Goal: Transaction & Acquisition: Purchase product/service

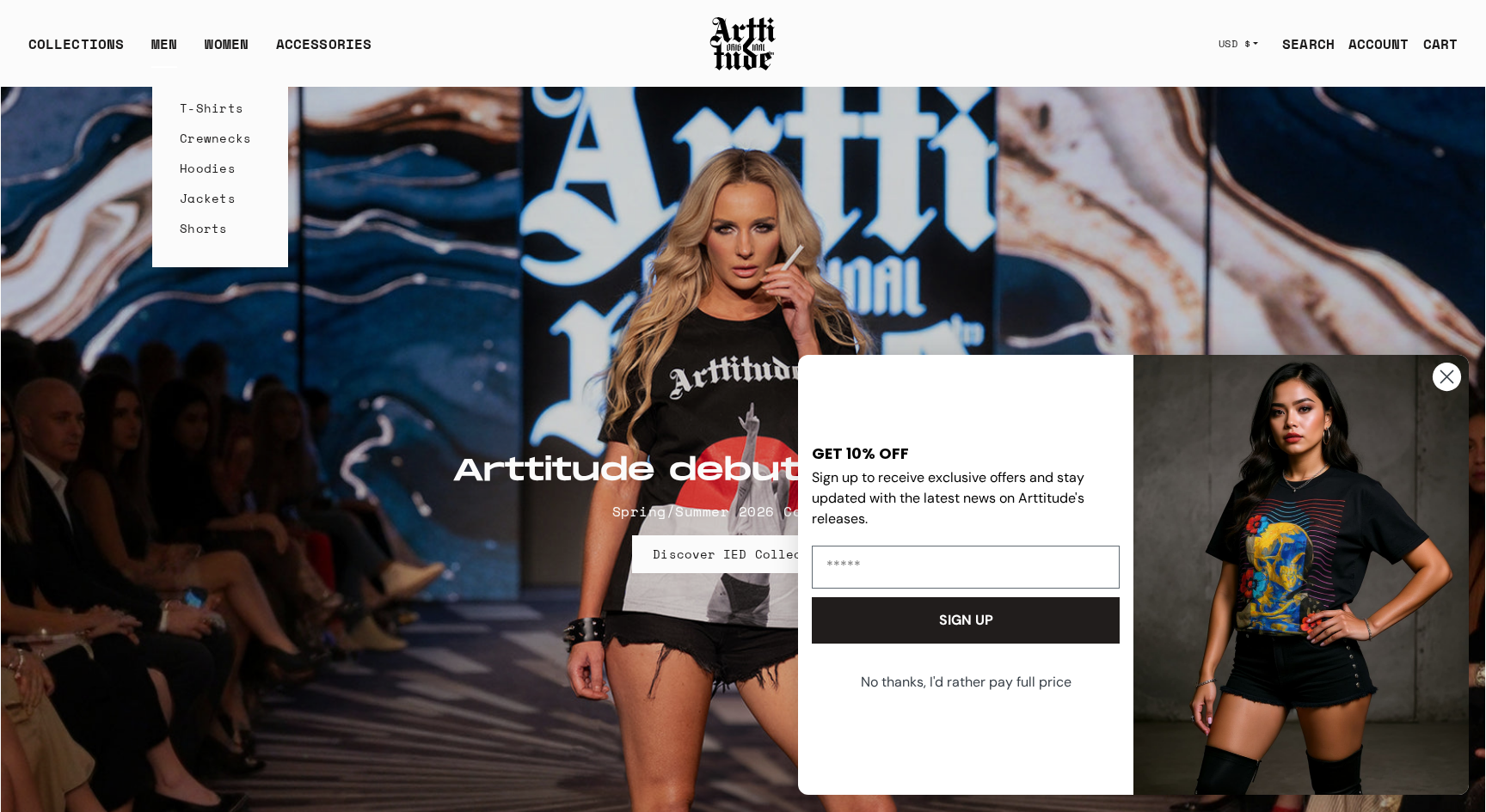
click at [205, 169] on link "Hoodies" at bounding box center [220, 168] width 81 height 30
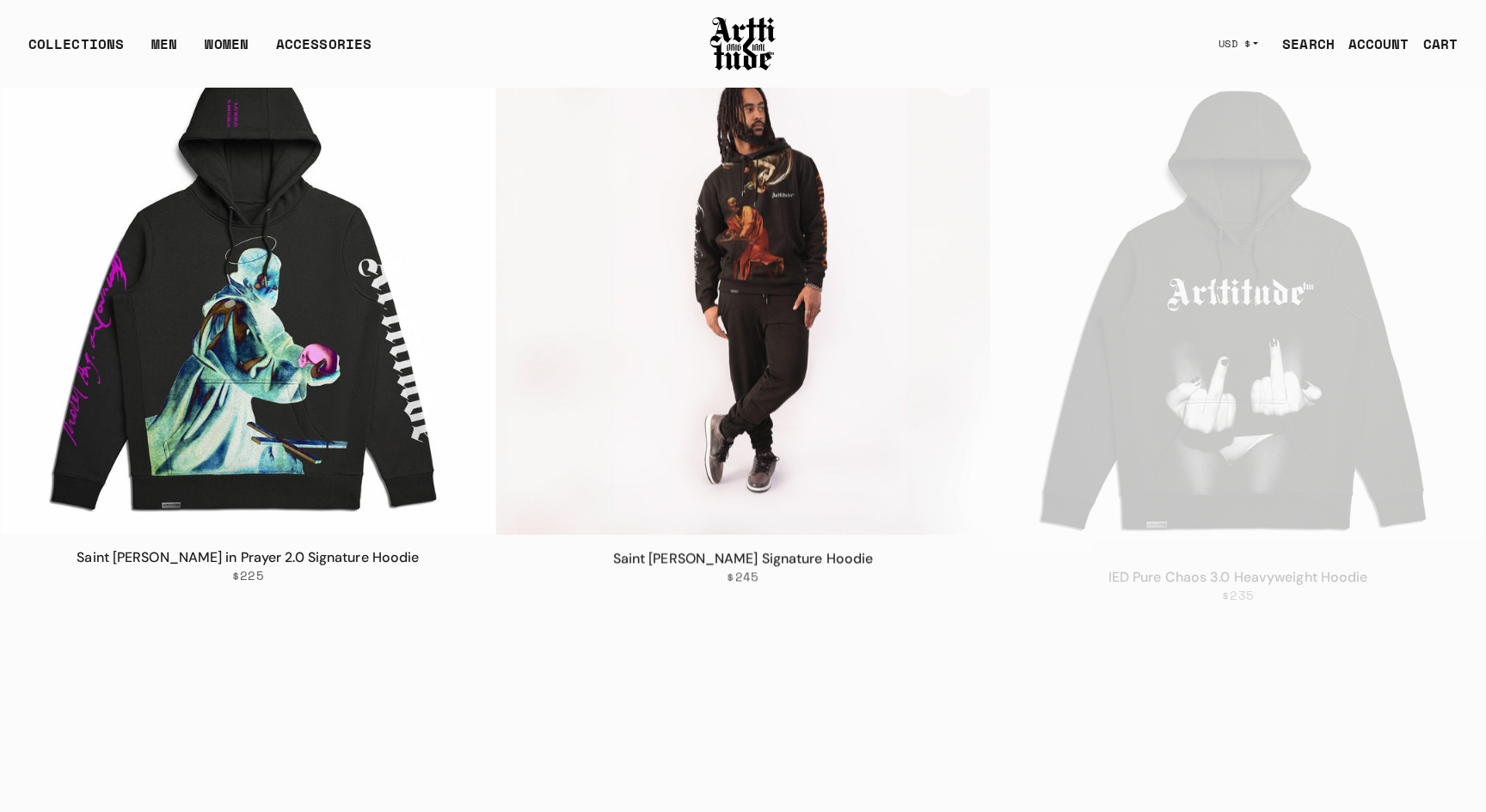
scroll to position [846, 0]
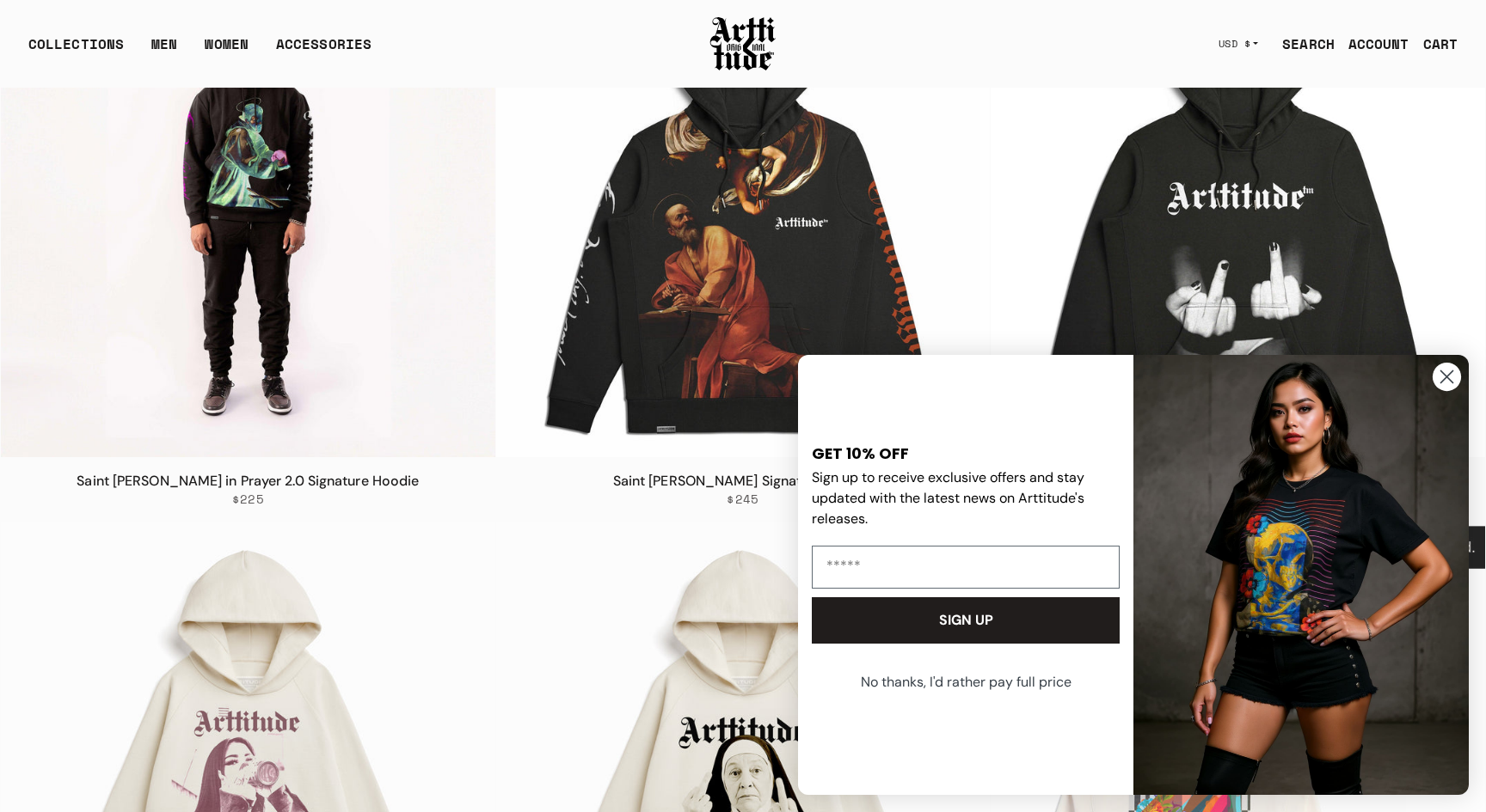
click at [199, 295] on img at bounding box center [248, 211] width 495 height 495
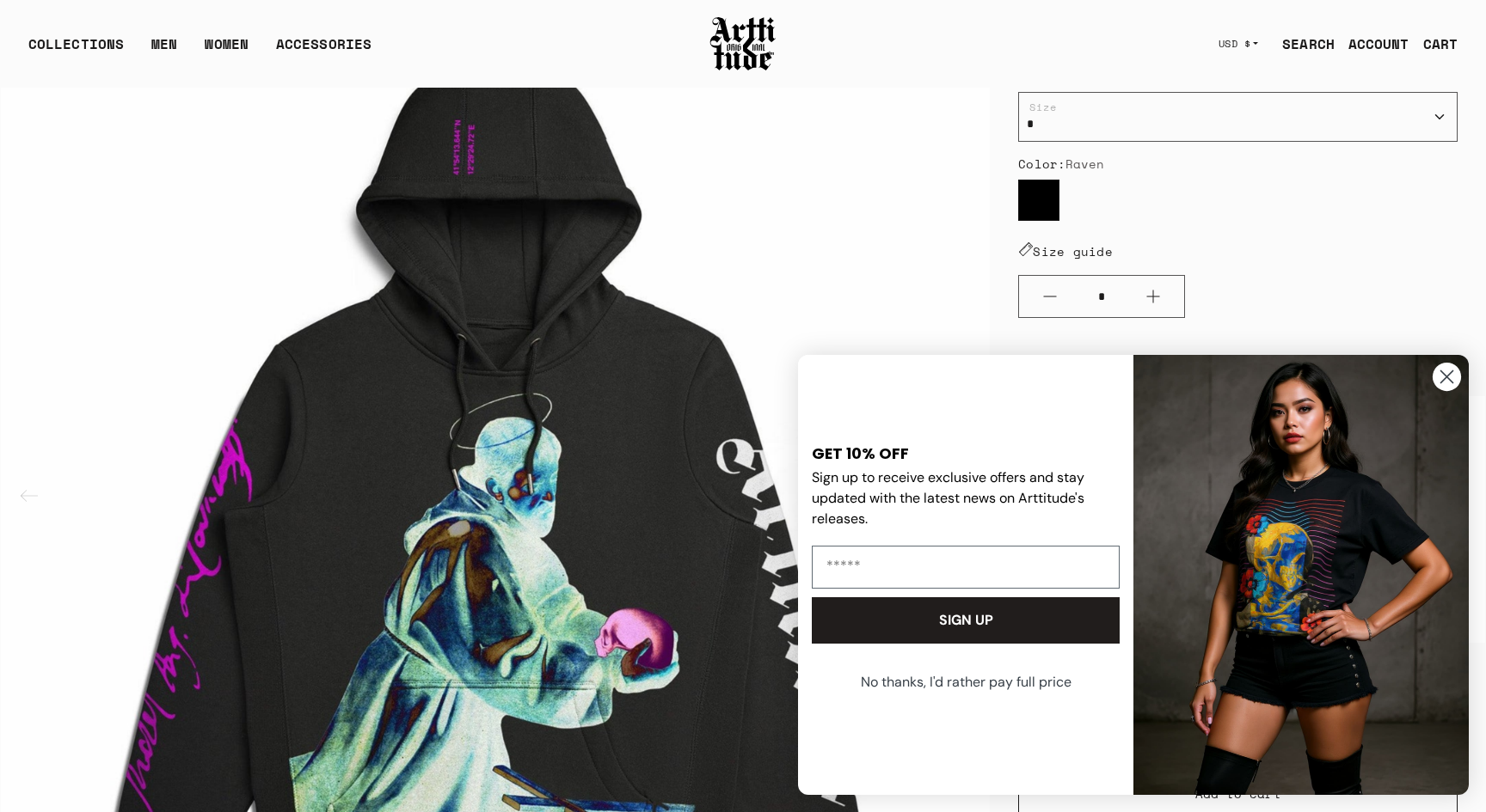
scroll to position [306, 0]
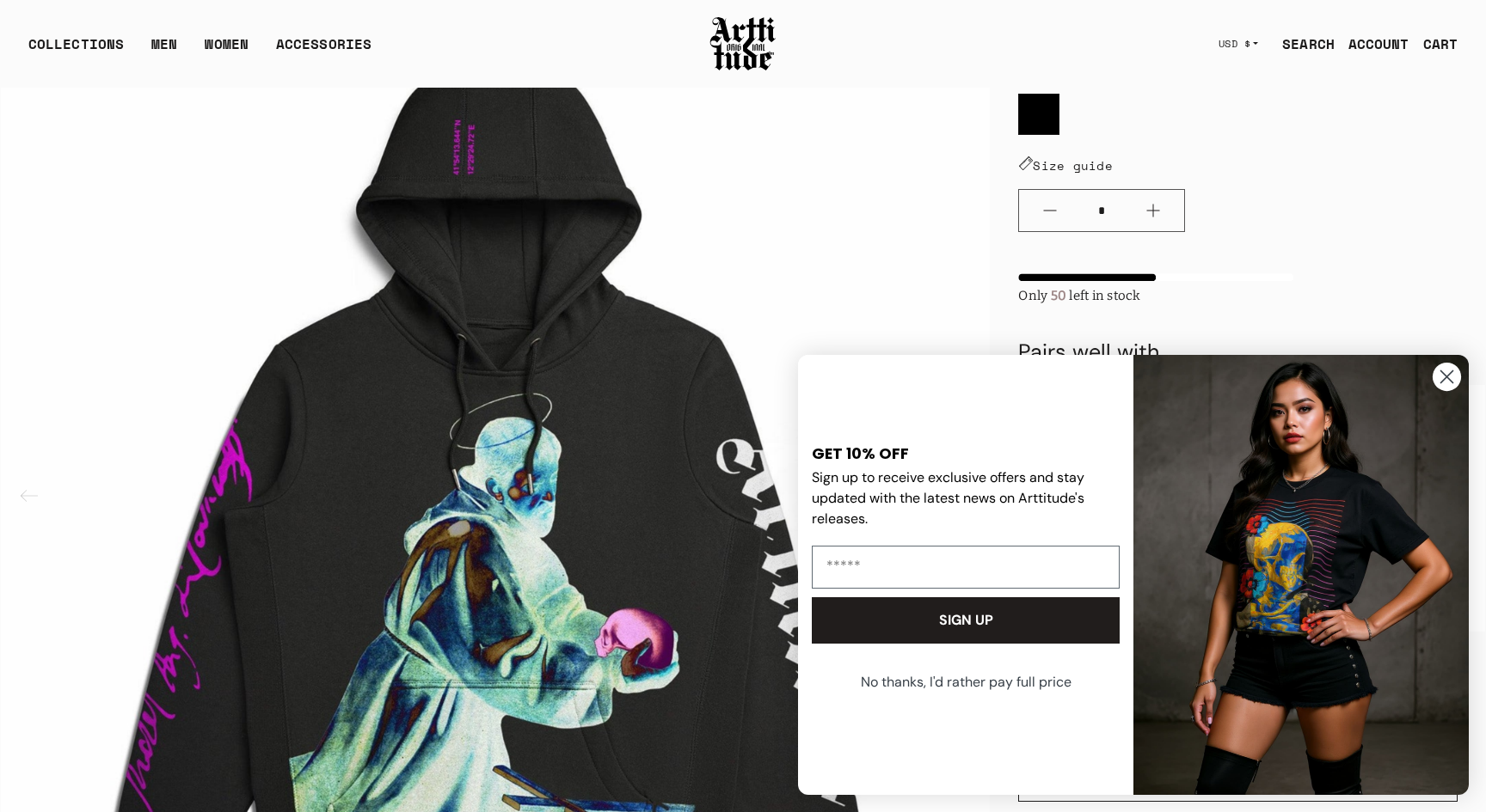
click at [1446, 377] on icon "Close dialog" at bounding box center [1447, 377] width 12 height 12
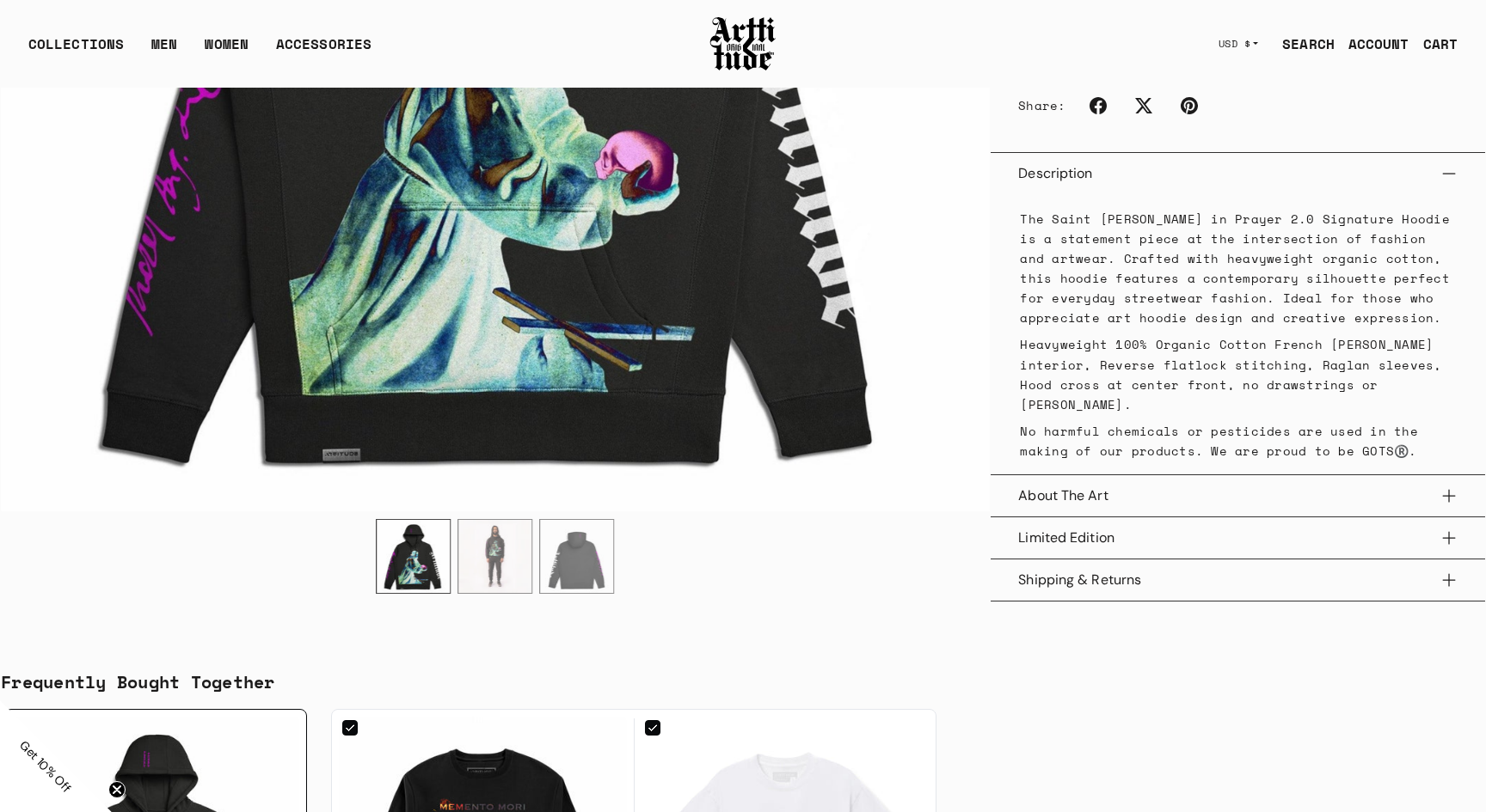
scroll to position [1146, 0]
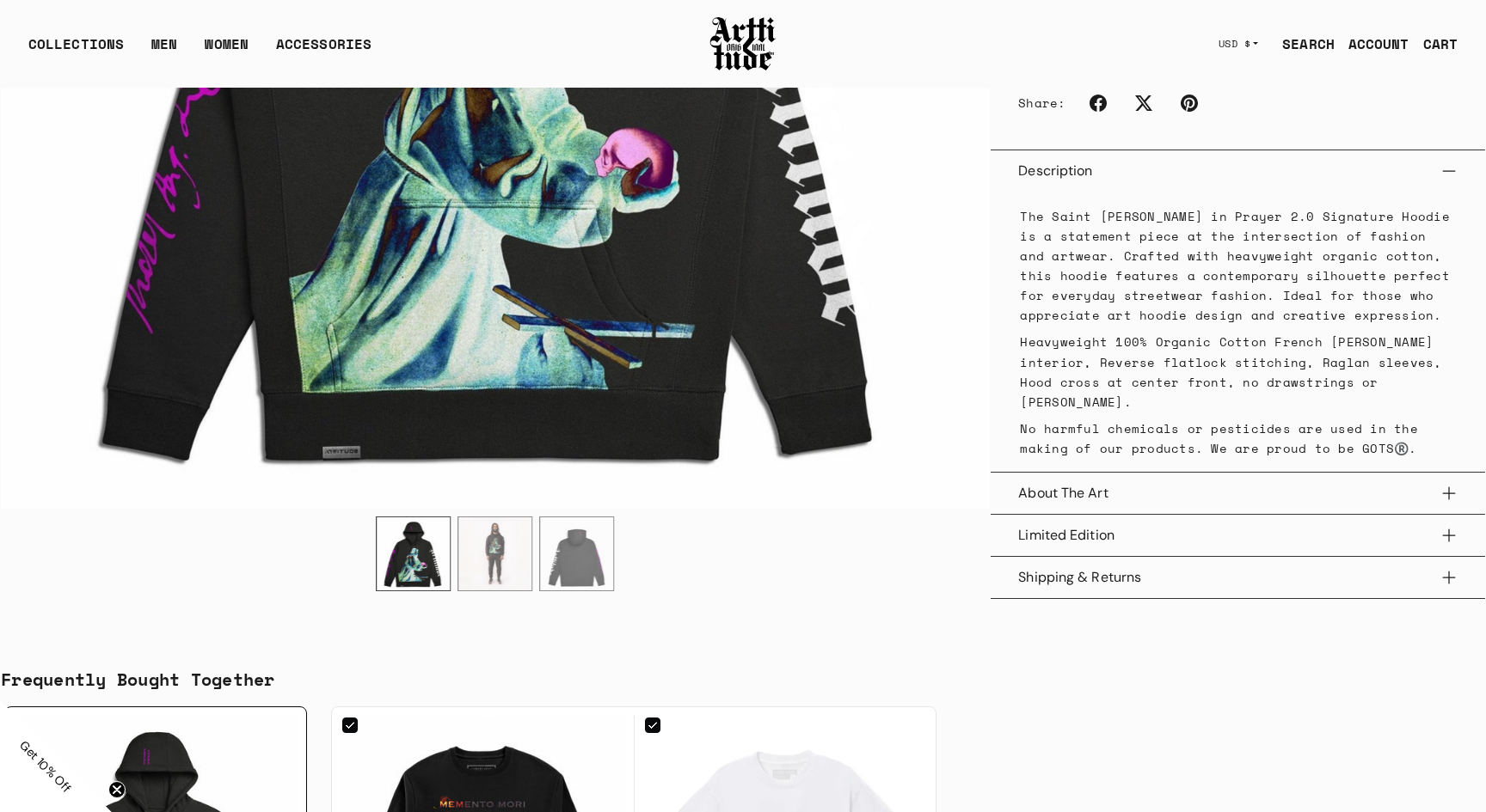
click at [1067, 535] on button "Limited Edition" at bounding box center [1237, 536] width 439 height 41
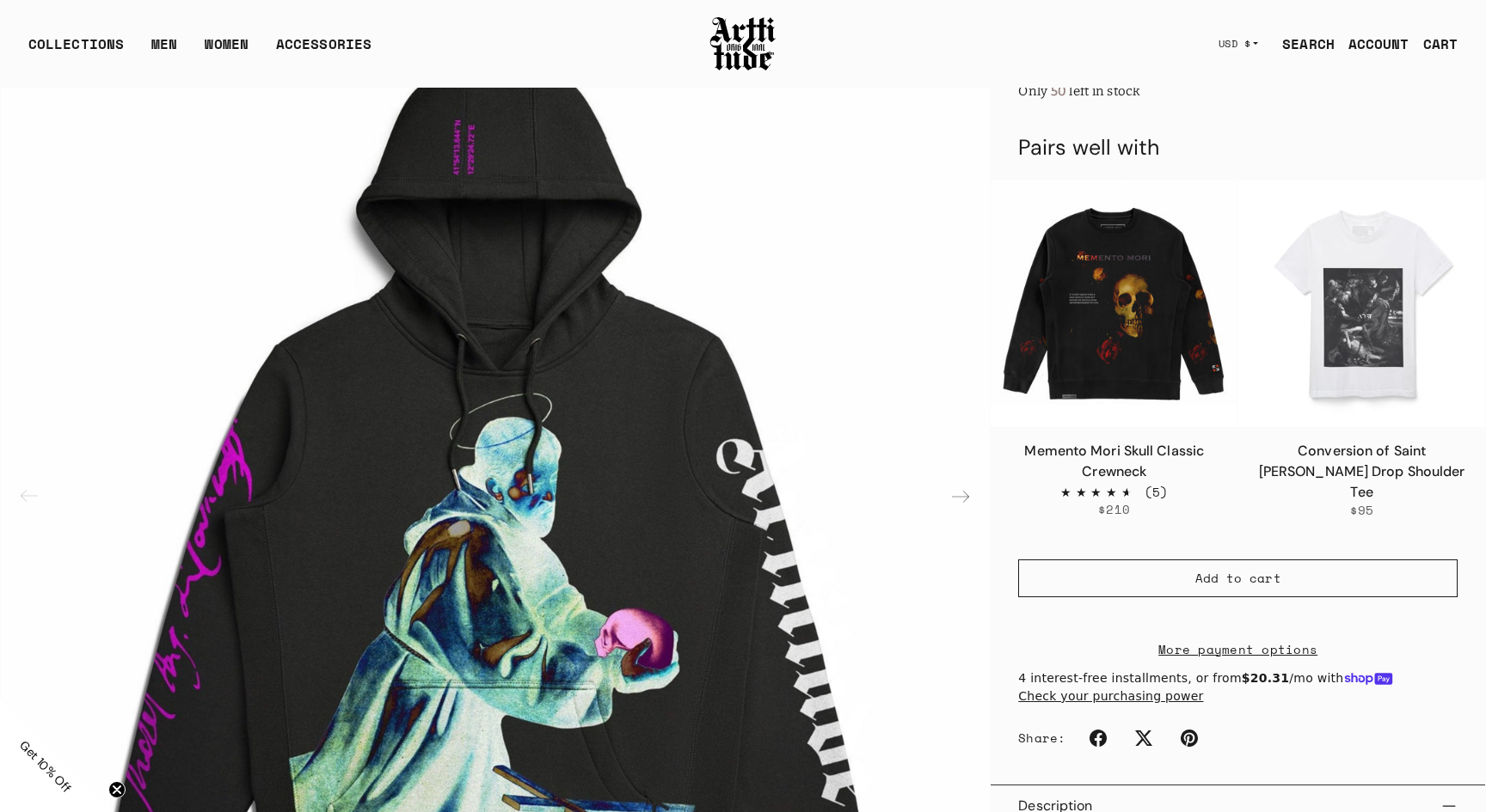
scroll to position [75, 0]
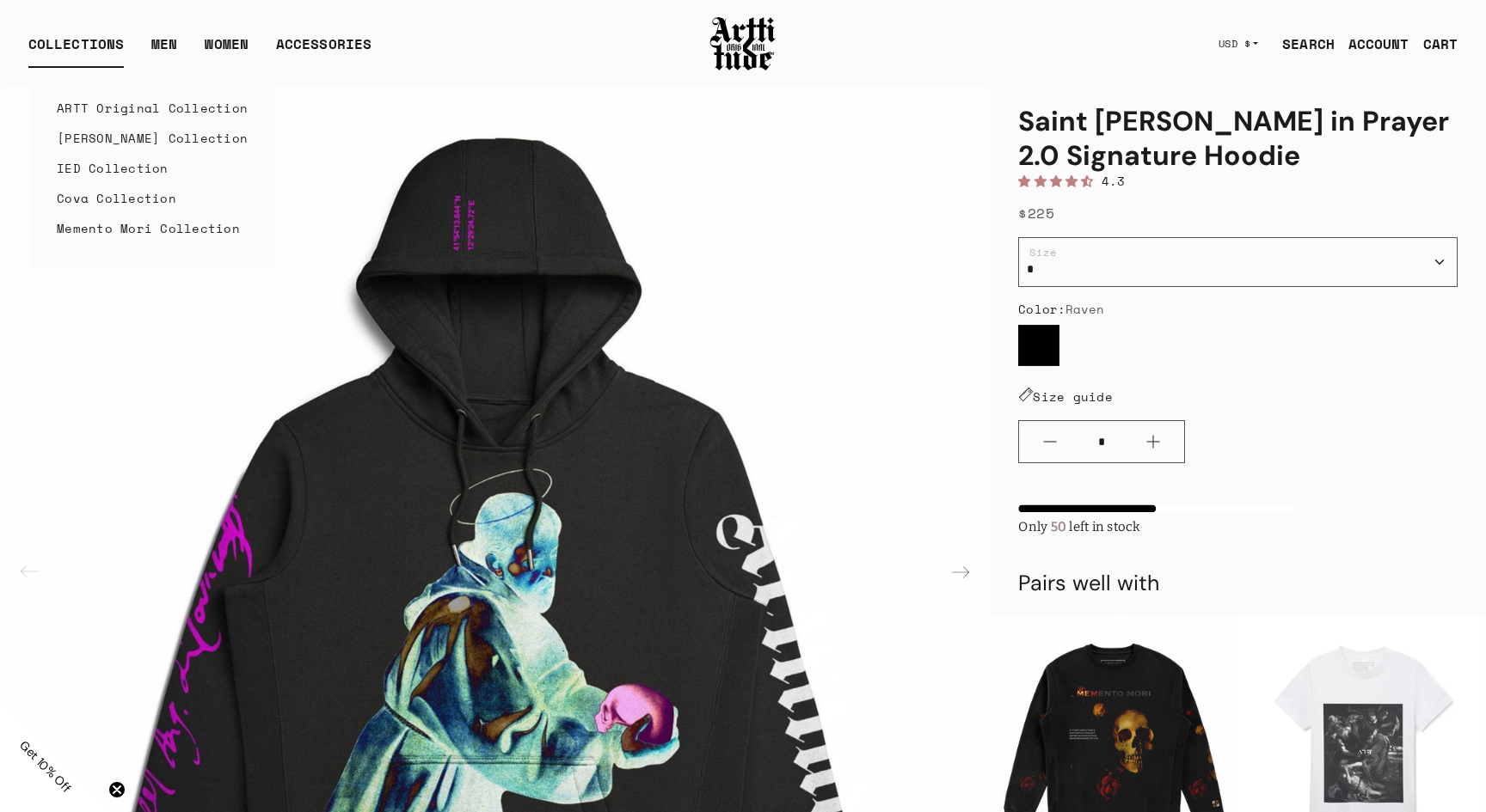
click at [114, 227] on link "Memento Mori Collection" at bounding box center [151, 228] width 191 height 30
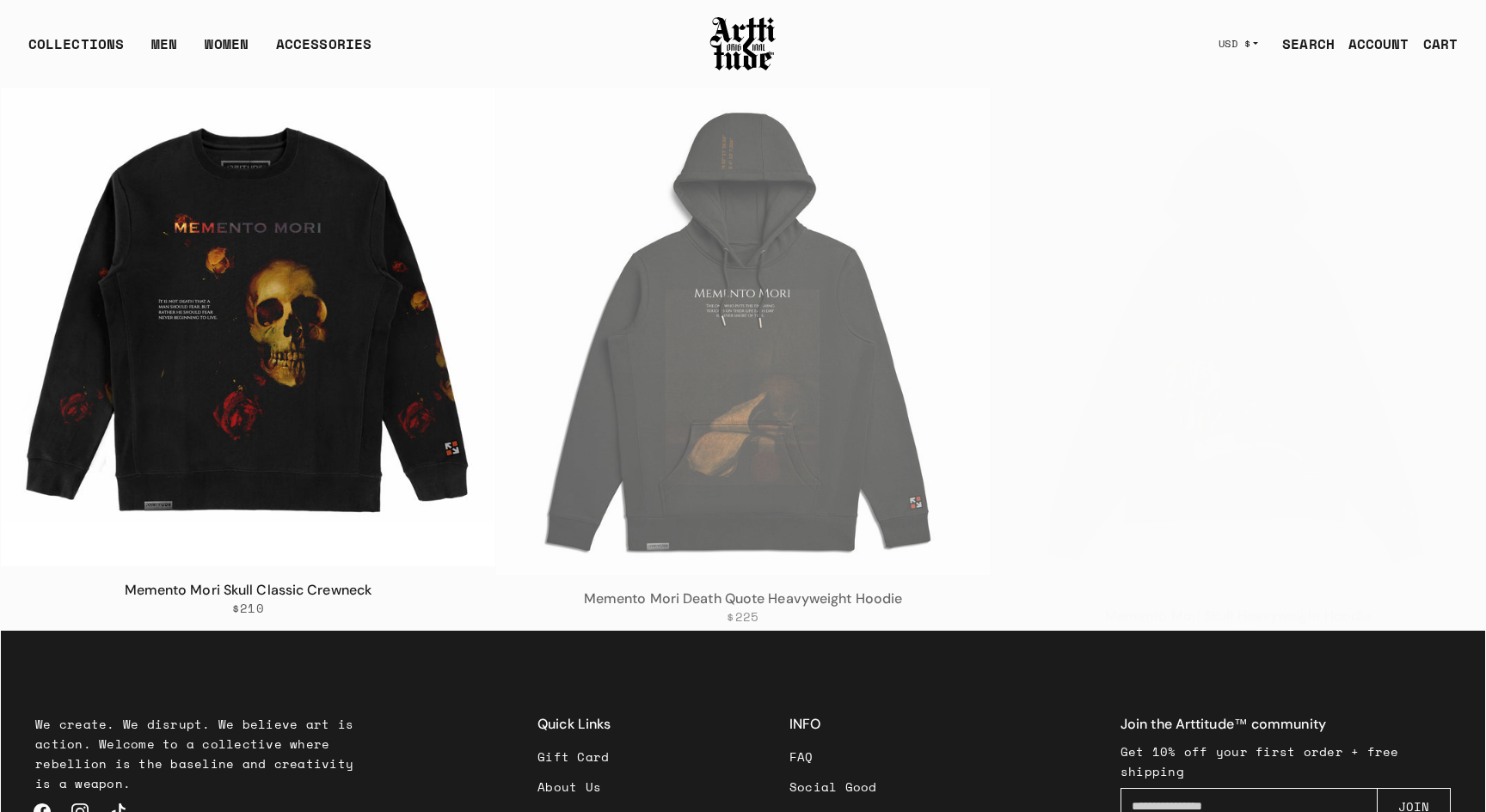
scroll to position [1072, 0]
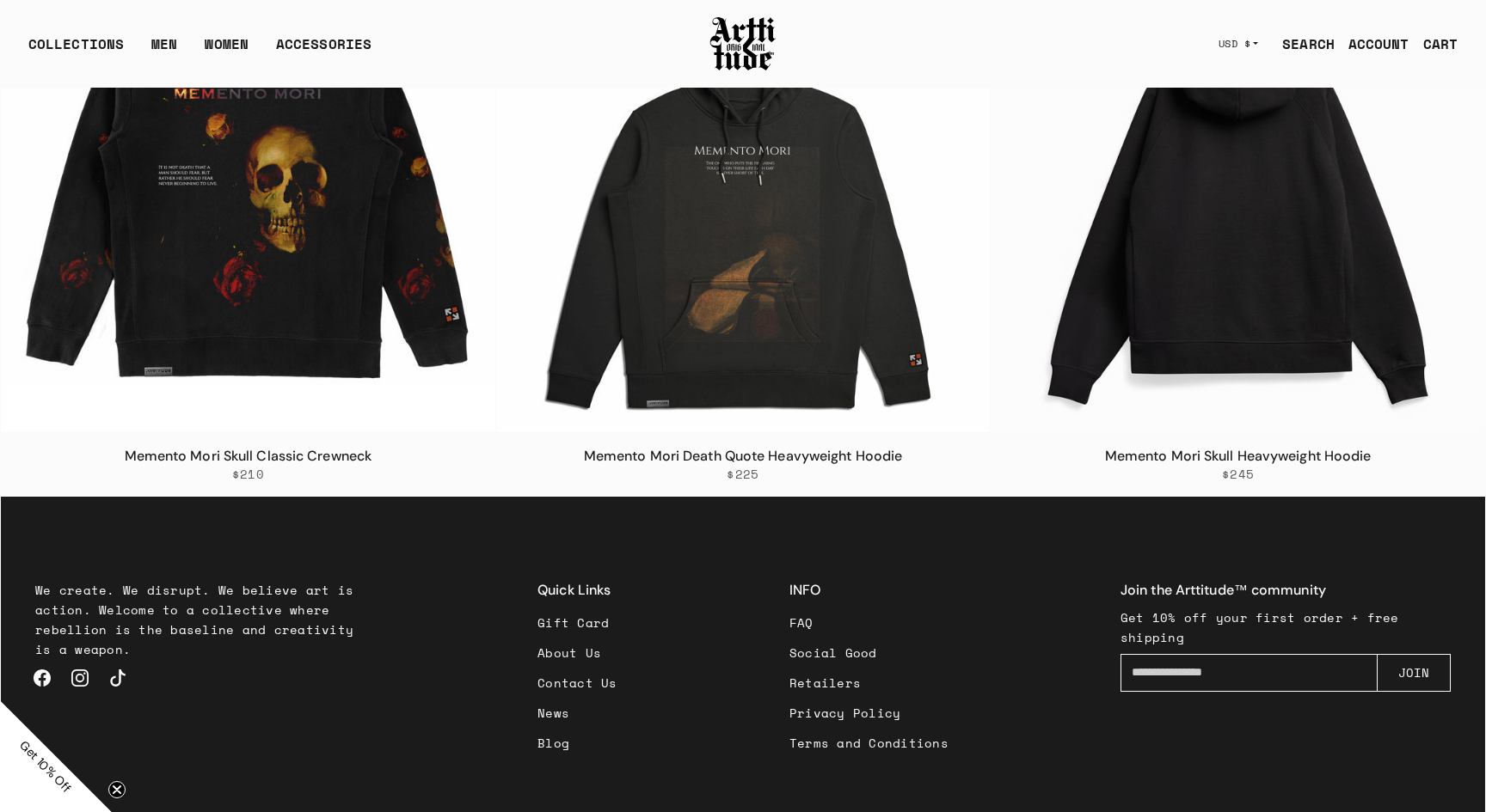
click at [1264, 238] on img at bounding box center [1237, 186] width 495 height 495
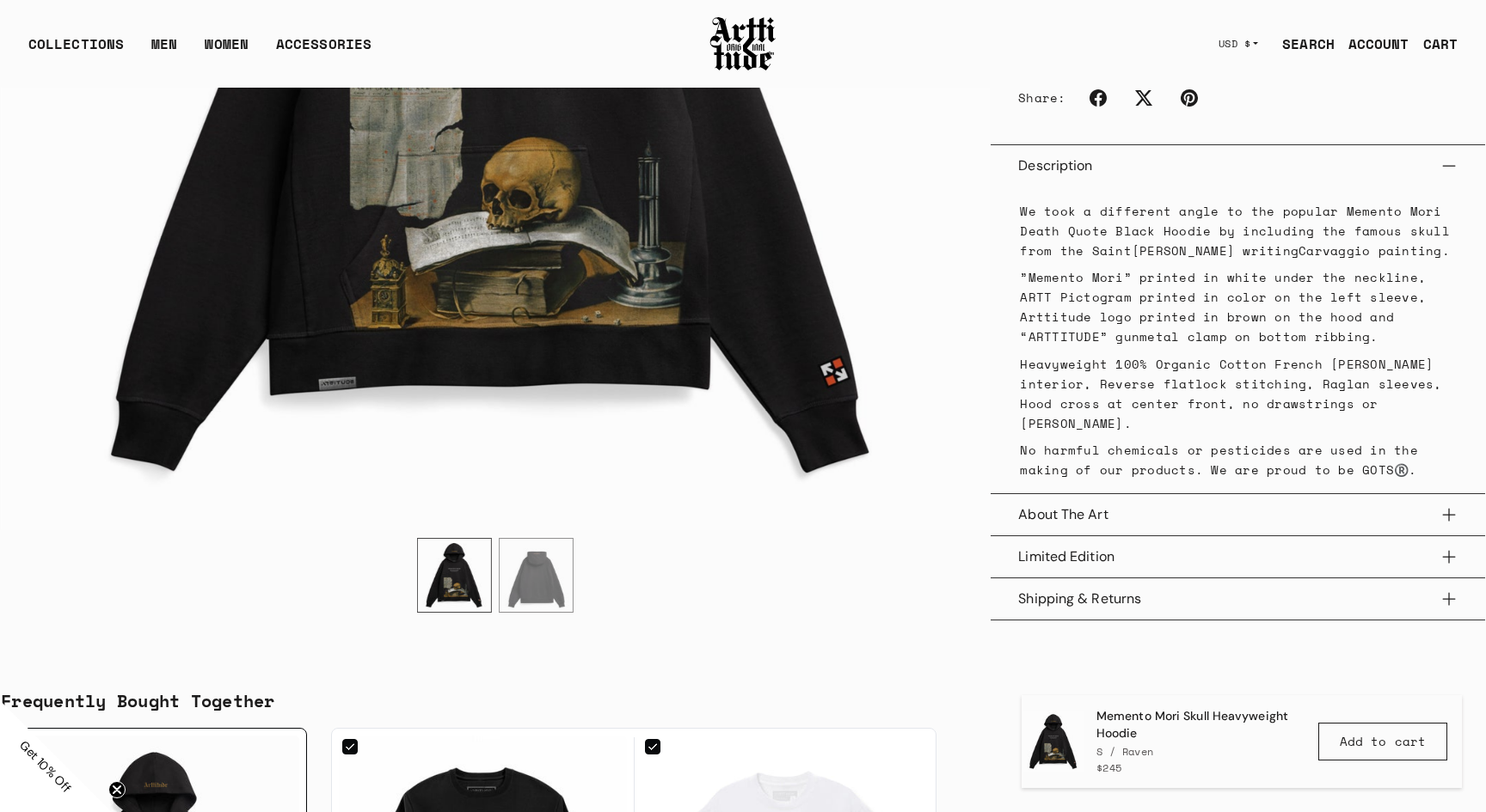
scroll to position [1184, 0]
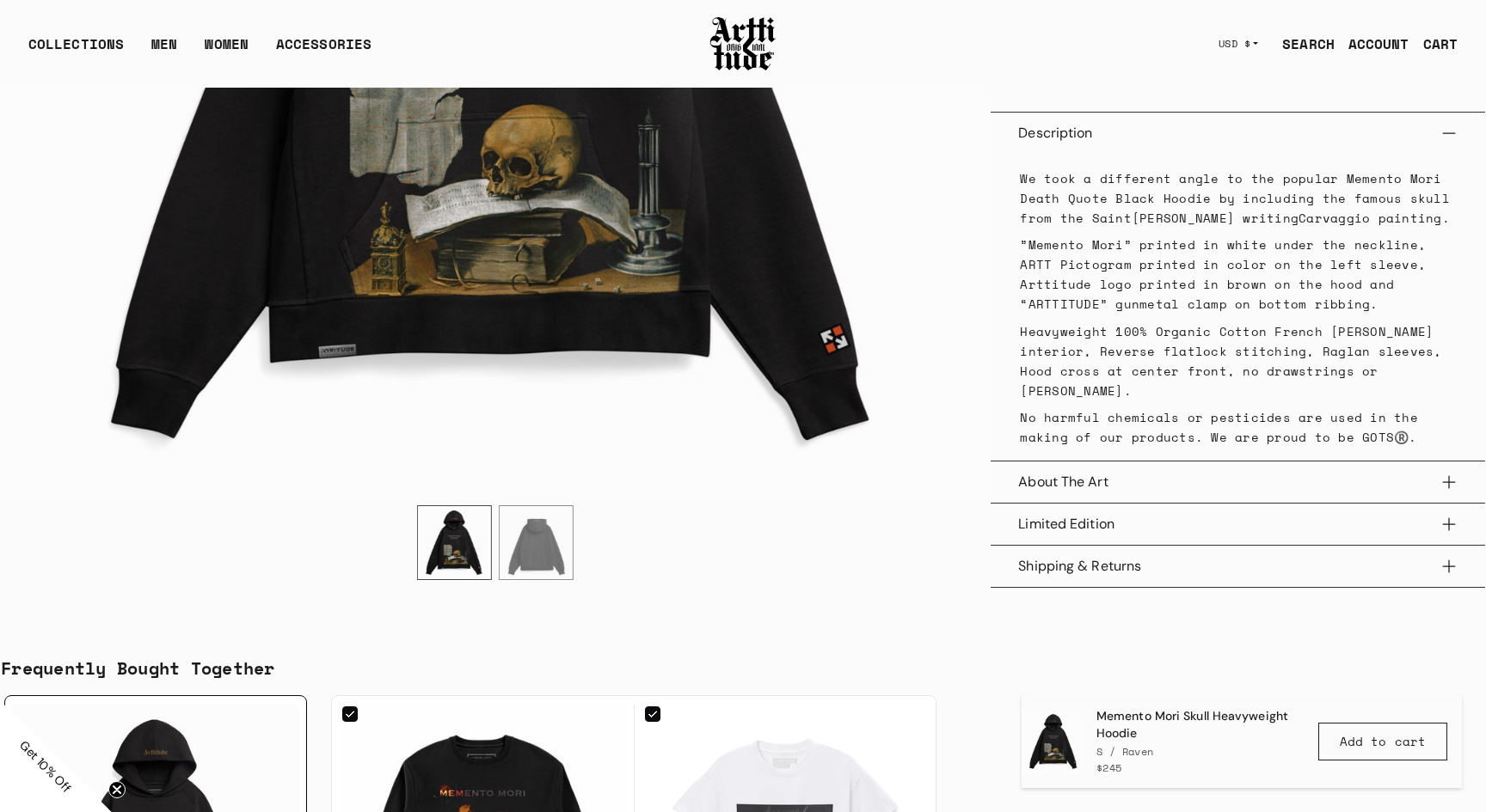
click at [1088, 525] on button "Limited Edition" at bounding box center [1237, 525] width 439 height 41
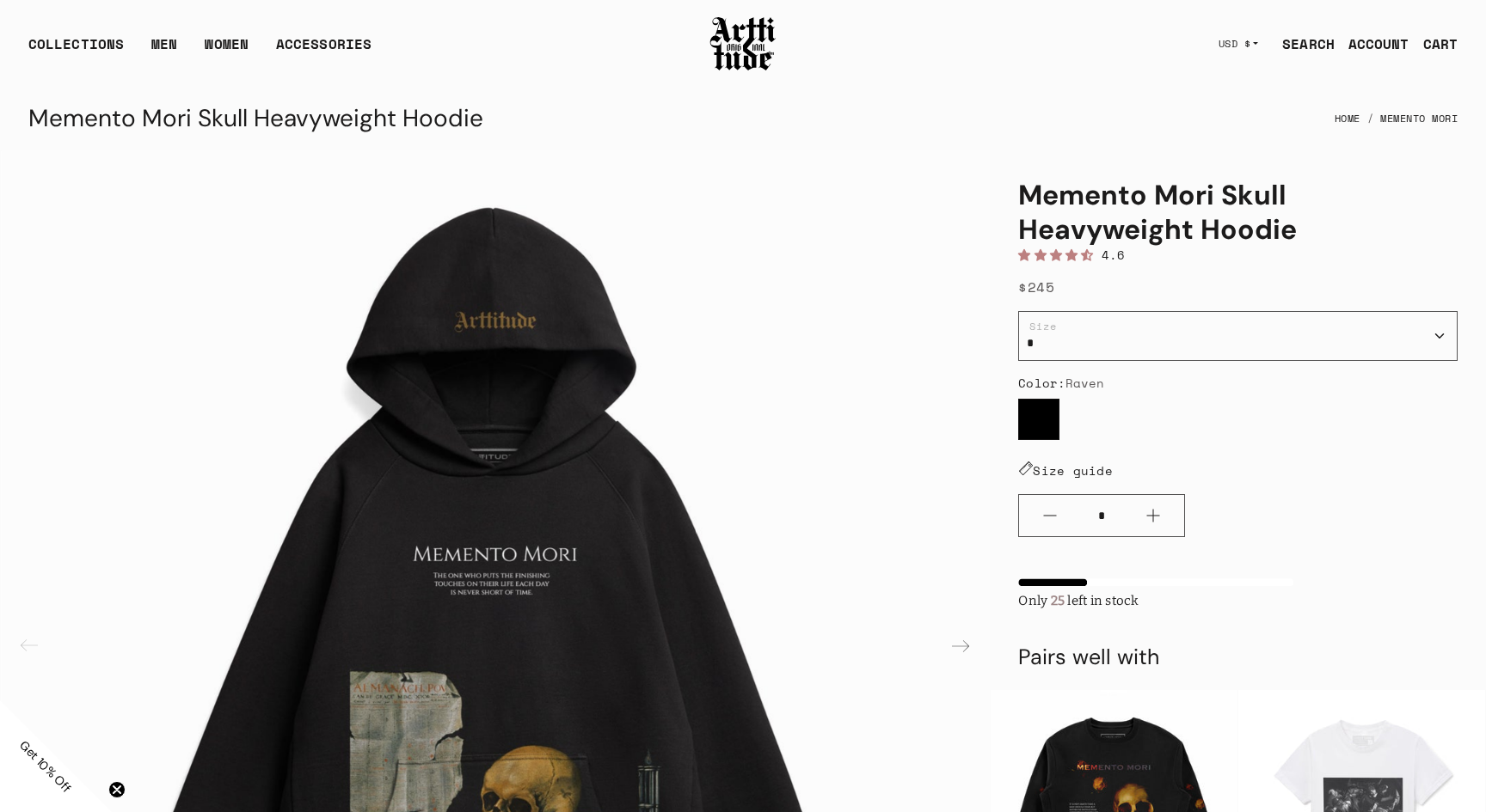
scroll to position [0, 0]
